Goal: Find specific page/section

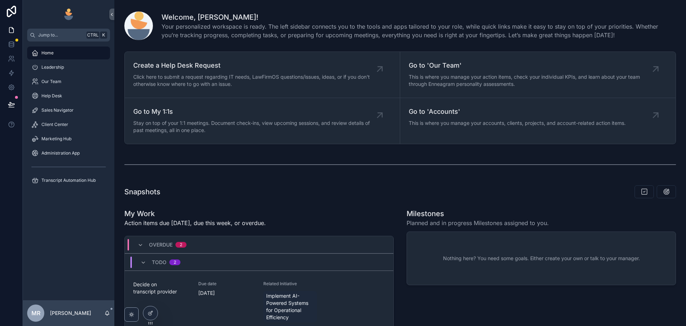
scroll to position [476, 0]
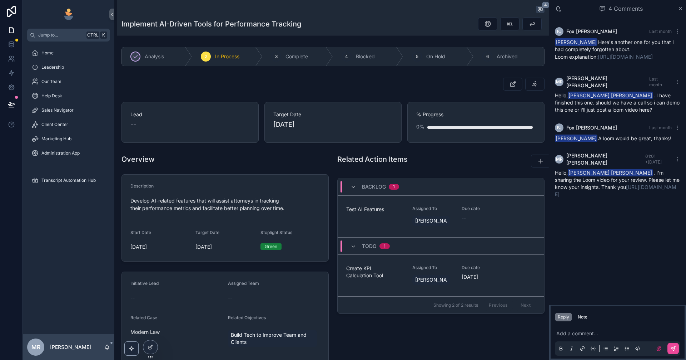
scroll to position [26, 0]
